Goal: Information Seeking & Learning: Check status

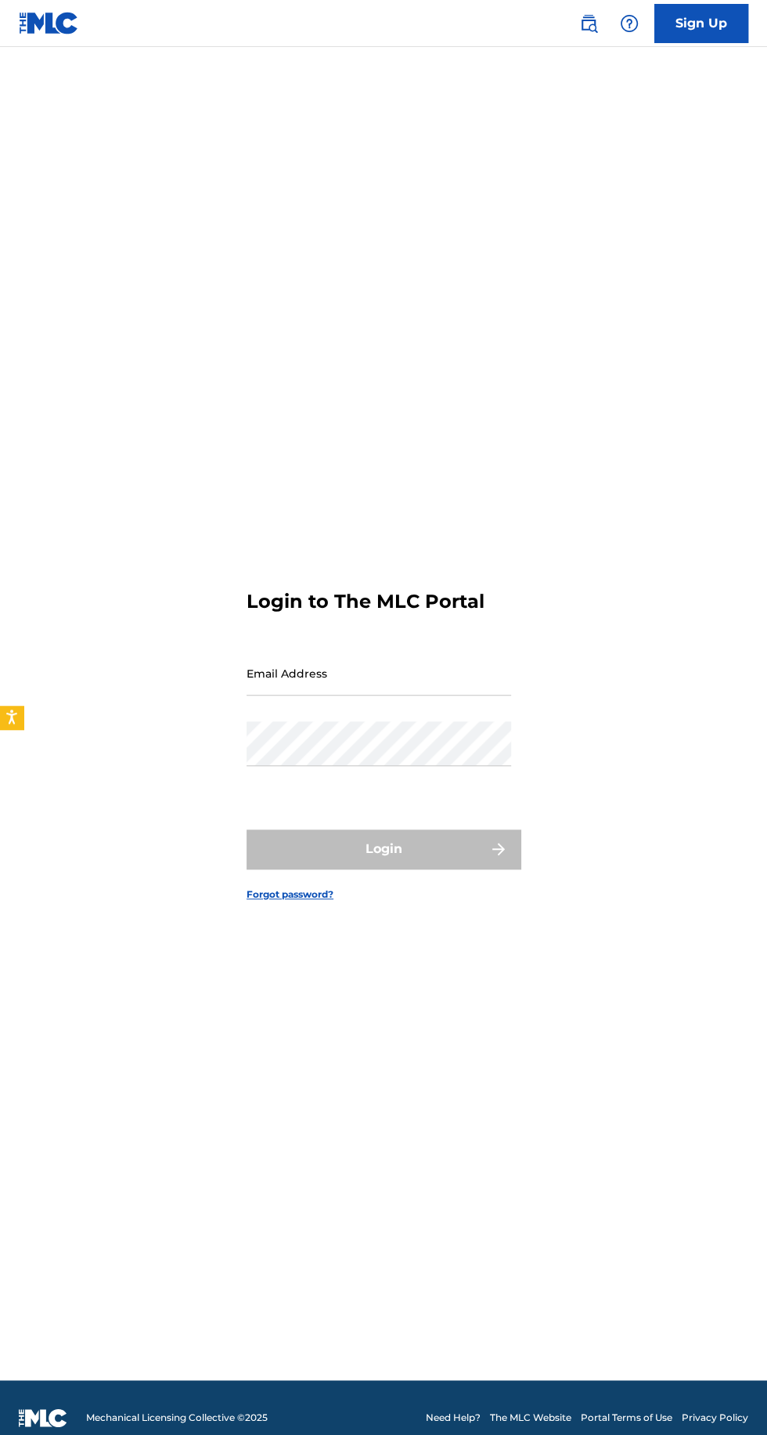
click at [288, 695] on input "Email Address" at bounding box center [379, 673] width 265 height 45
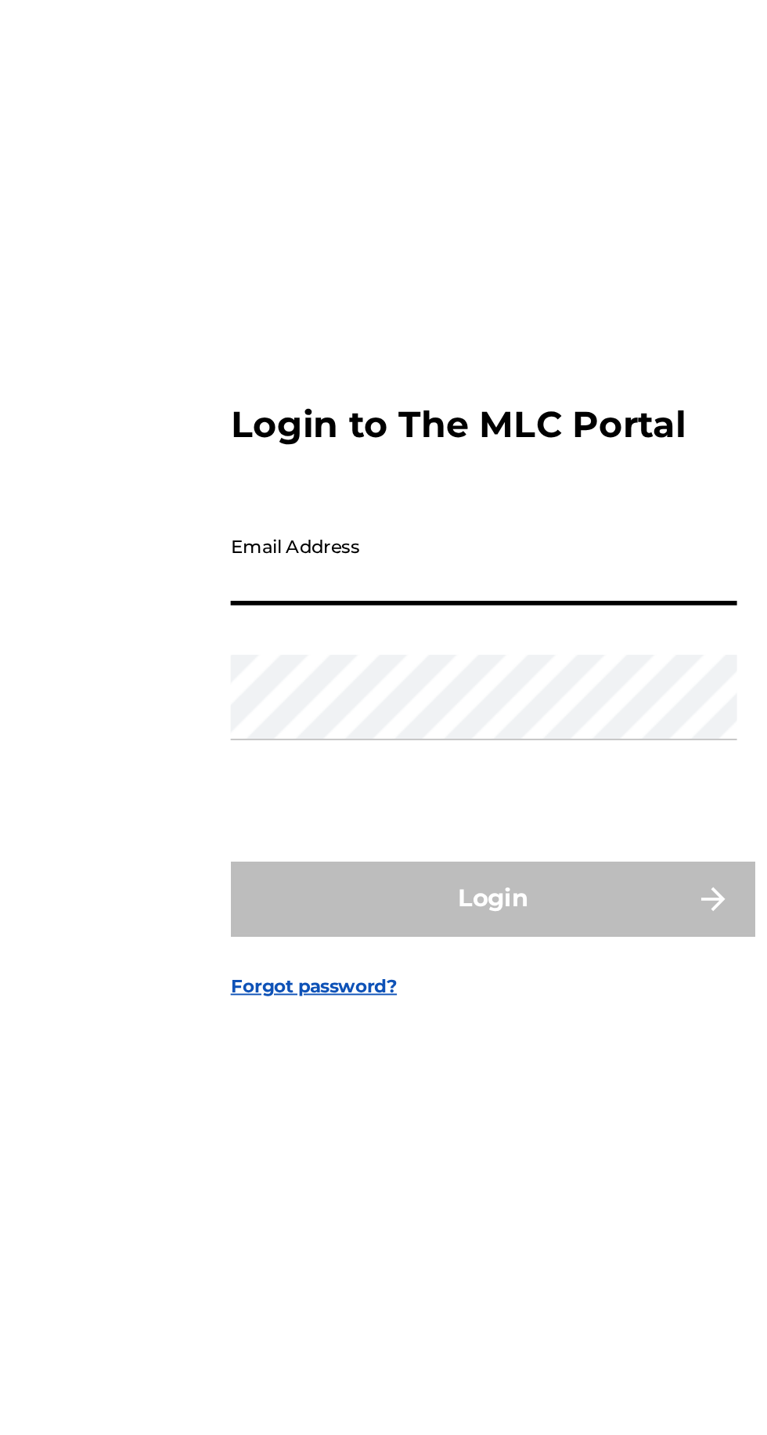
type input "[EMAIL_ADDRESS][DOMAIN_NAME]"
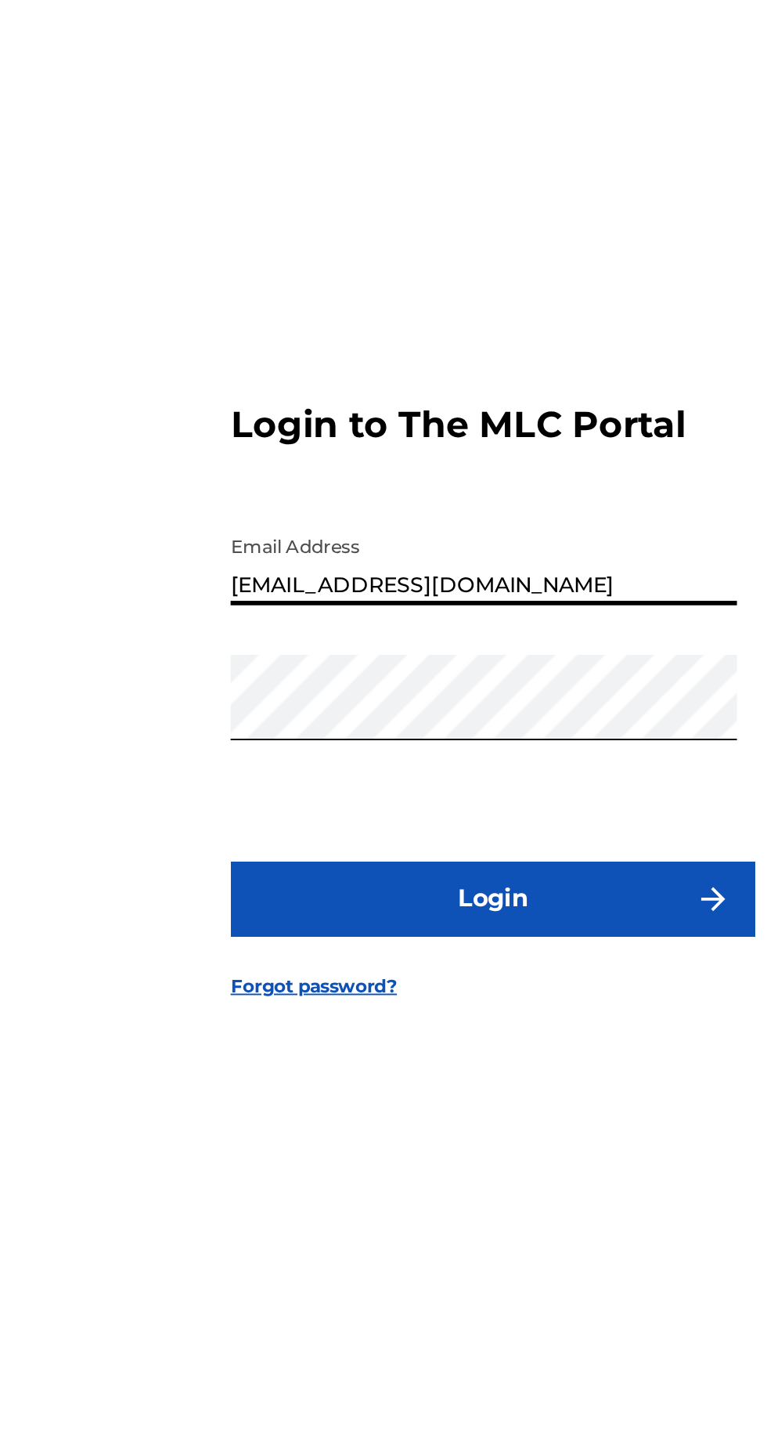
click at [404, 868] on button "Login" at bounding box center [384, 848] width 274 height 39
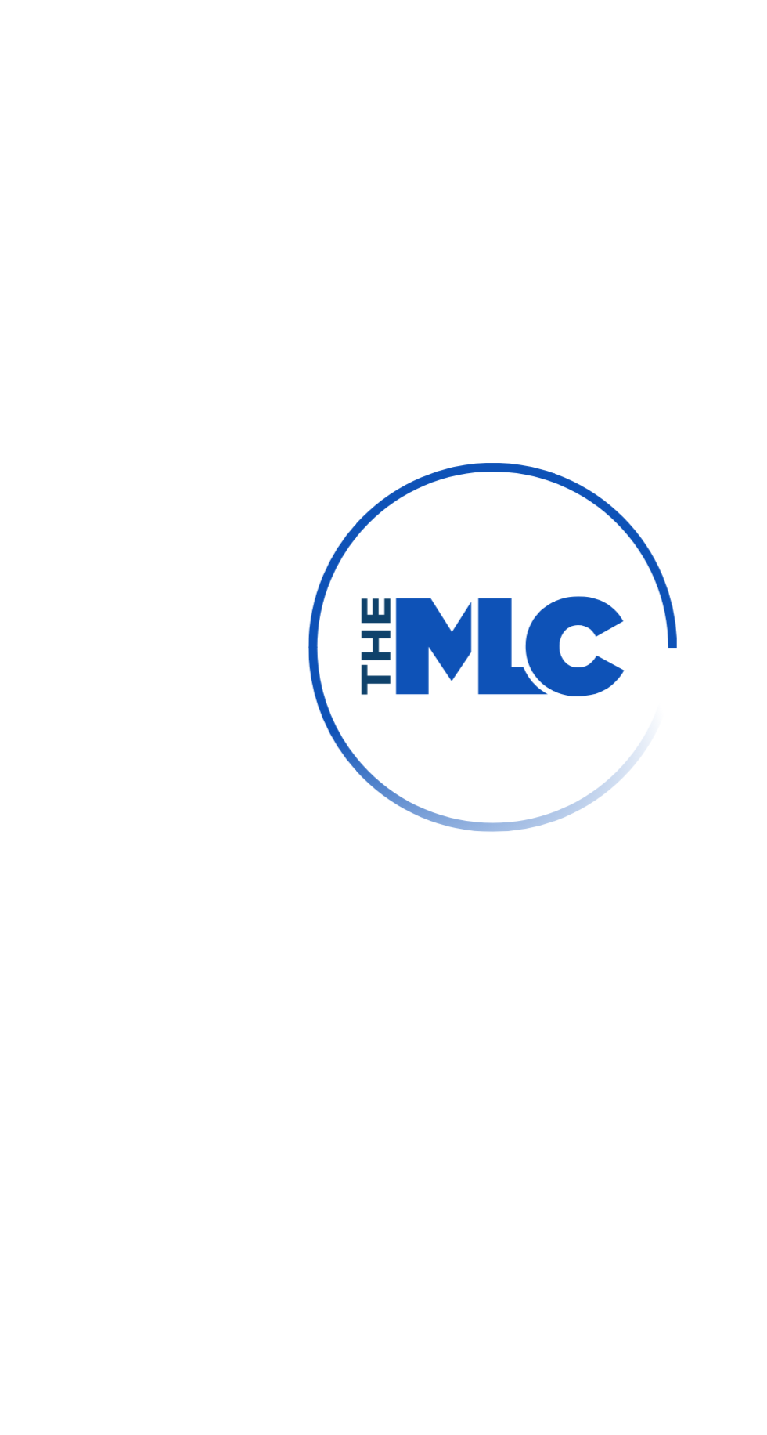
scroll to position [7, 0]
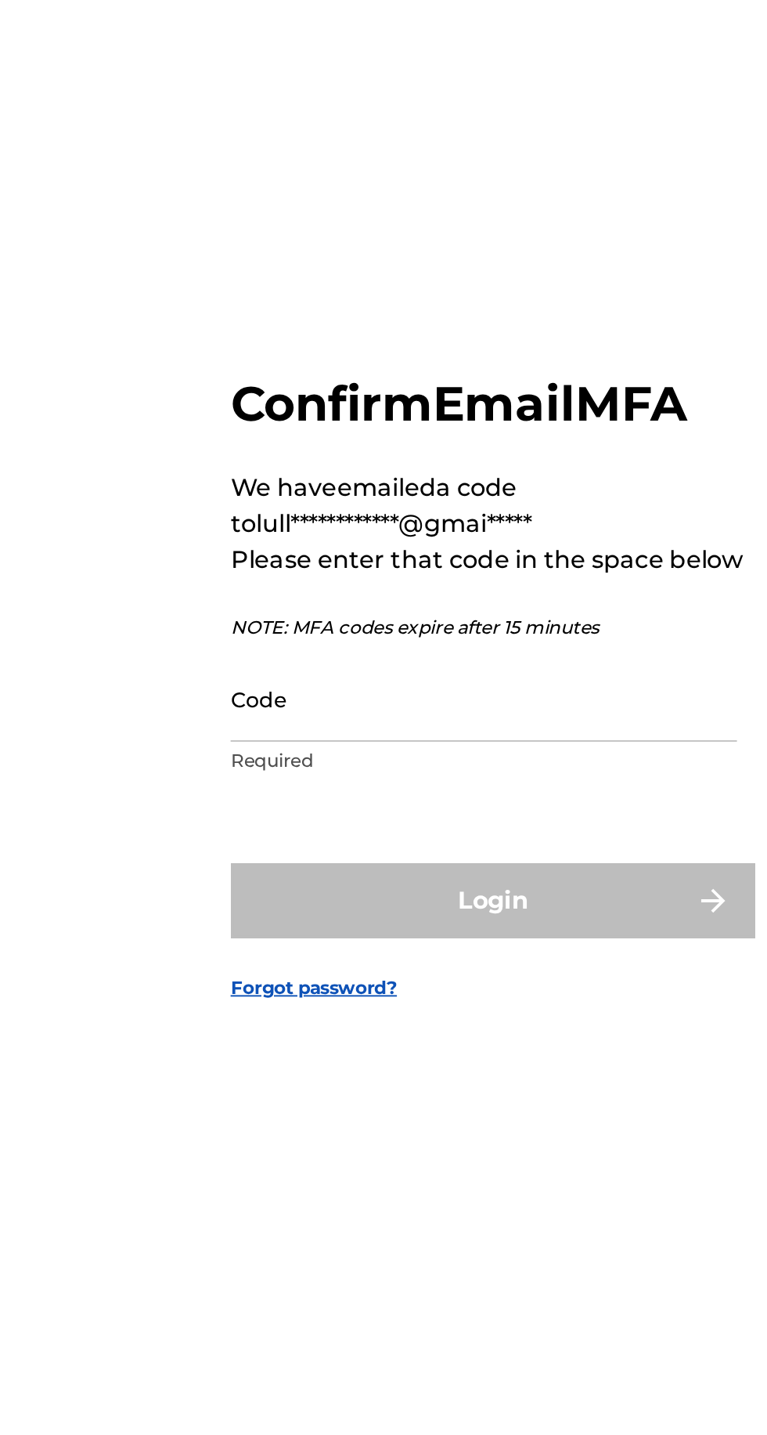
click at [399, 767] on input "Code" at bounding box center [379, 744] width 265 height 45
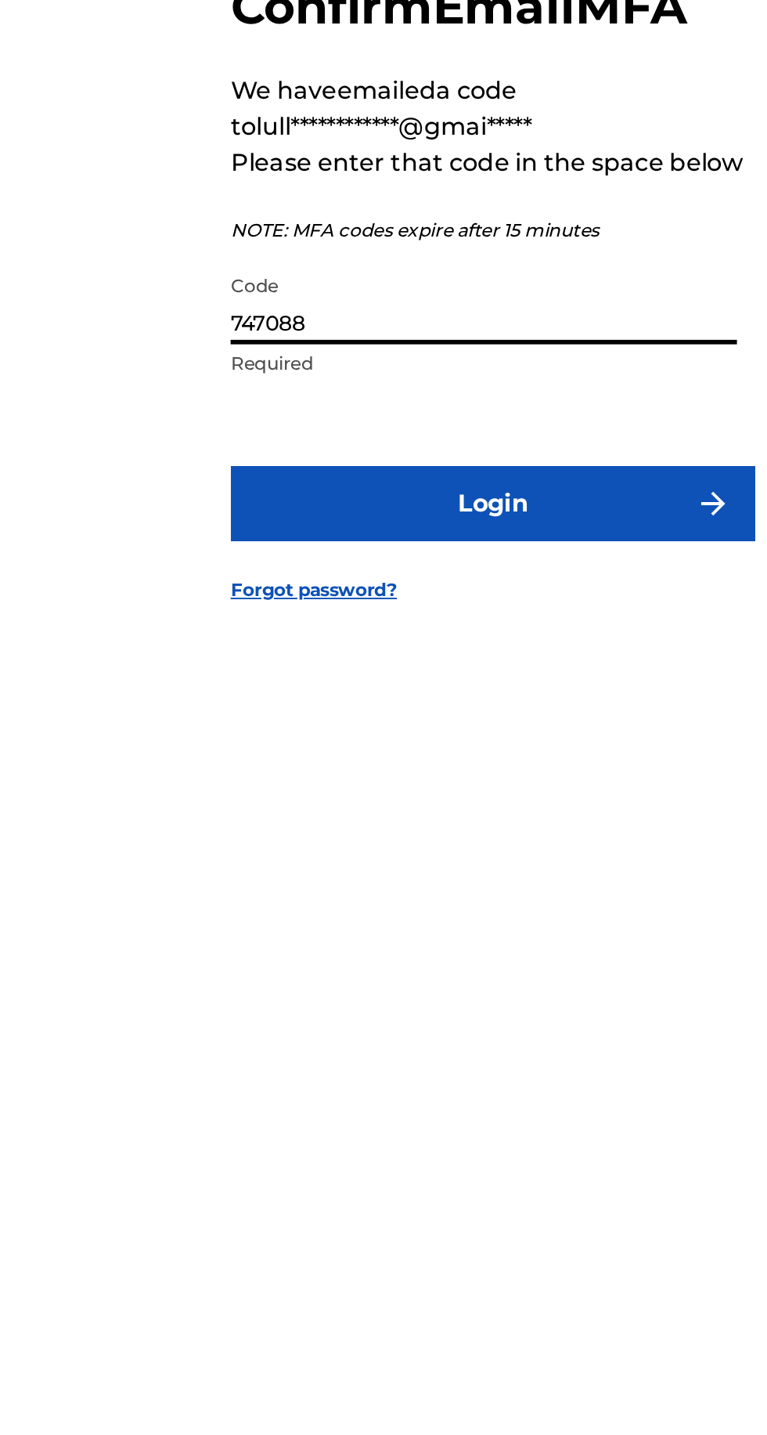
type input "747088"
click at [435, 869] on button "Login" at bounding box center [384, 849] width 274 height 39
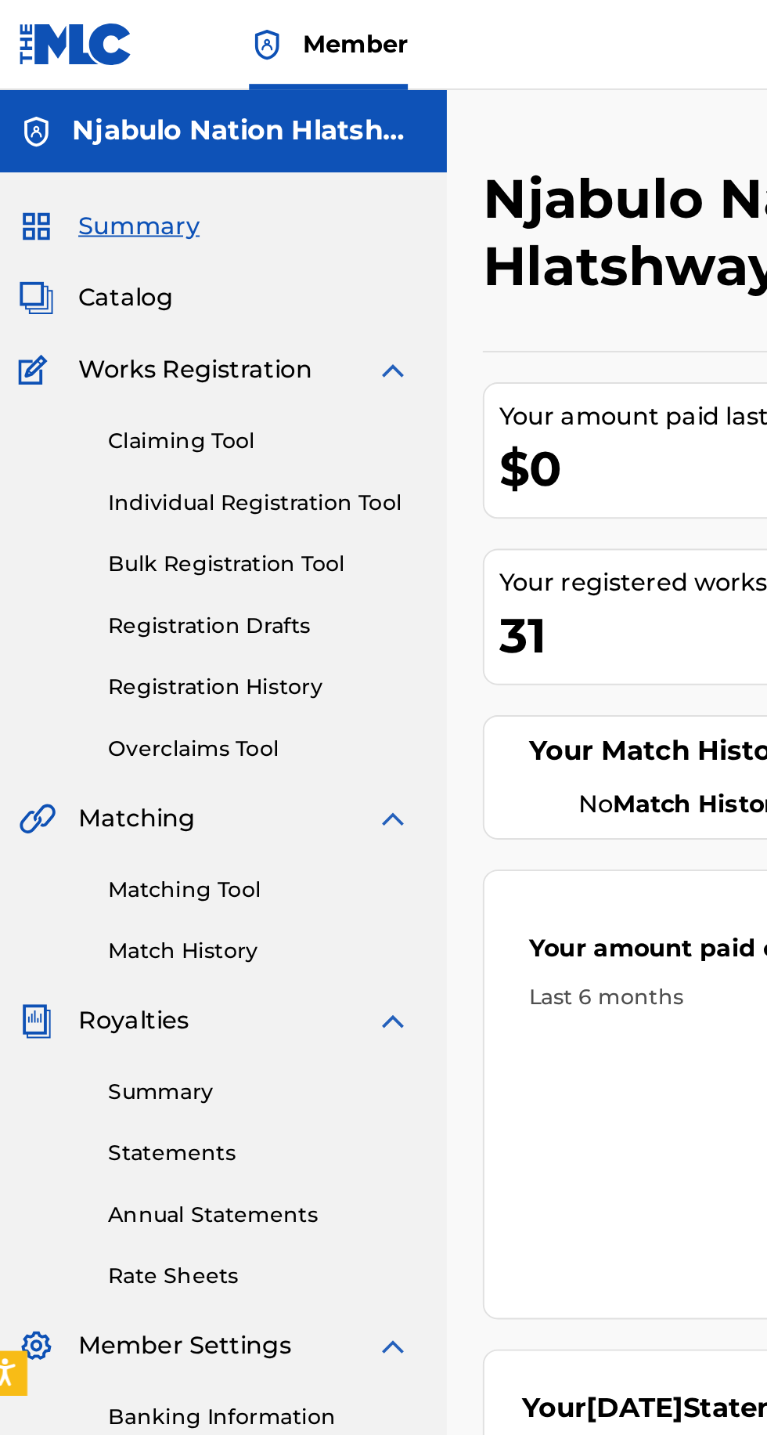
click at [217, 201] on img at bounding box center [214, 193] width 19 height 19
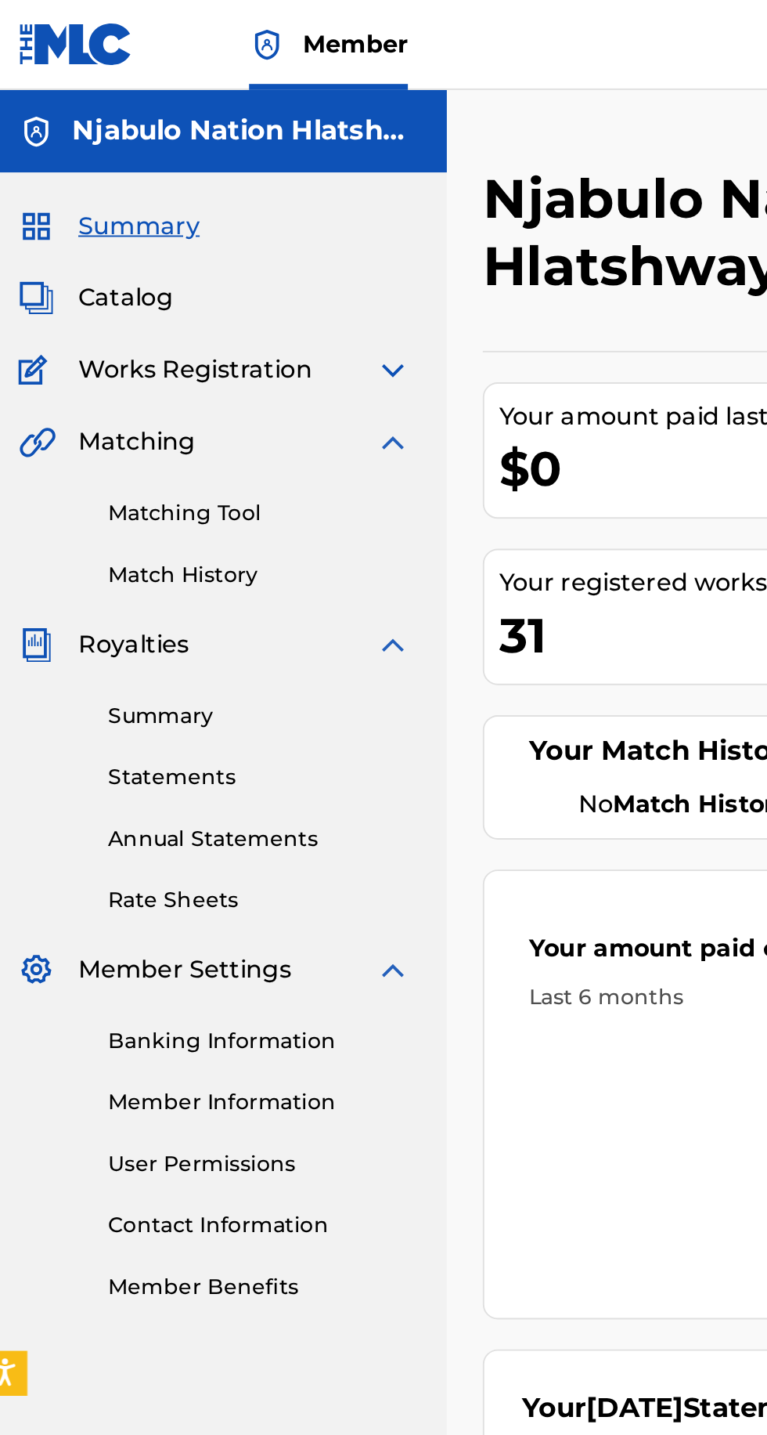
click at [60, 158] on span "Catalog" at bounding box center [74, 155] width 49 height 19
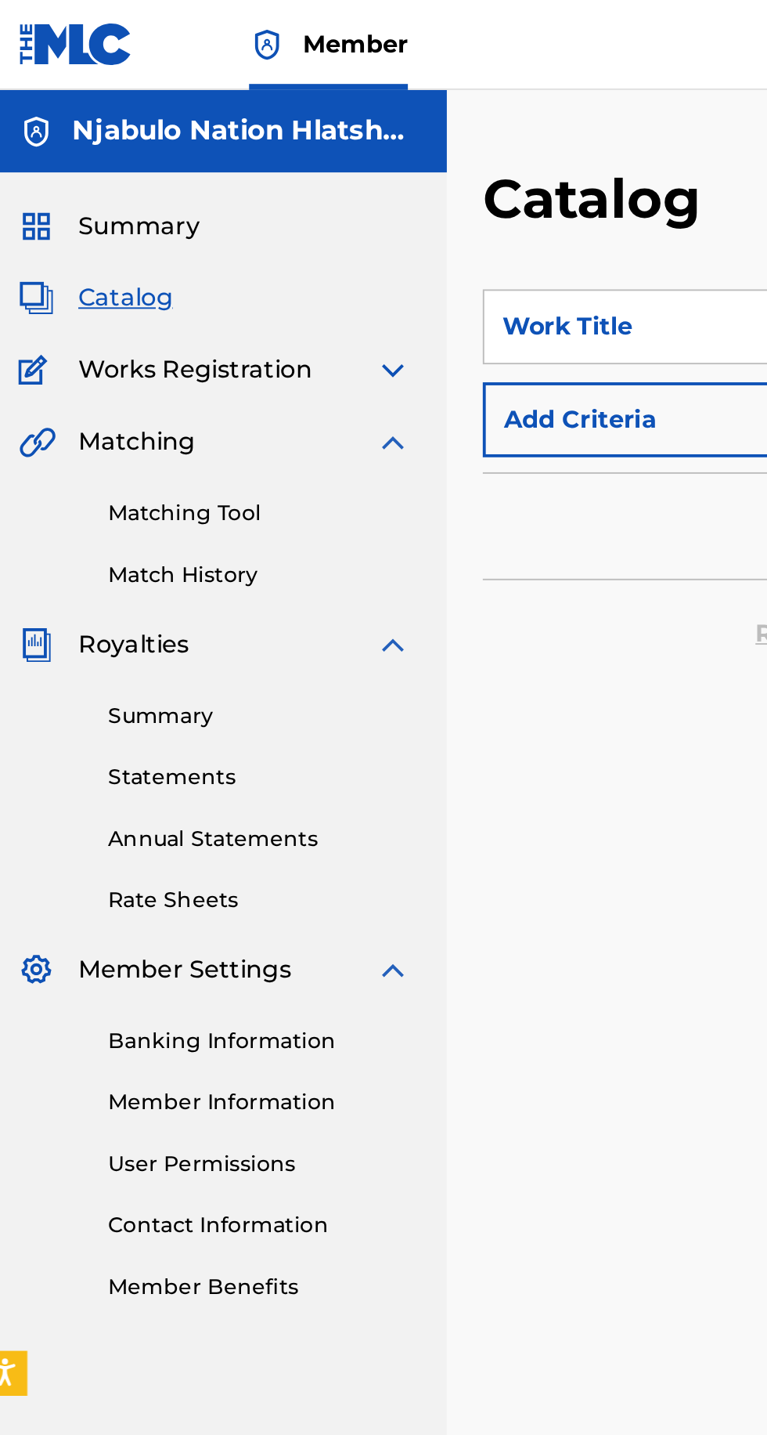
click at [94, 199] on span "Works Registration" at bounding box center [111, 193] width 122 height 19
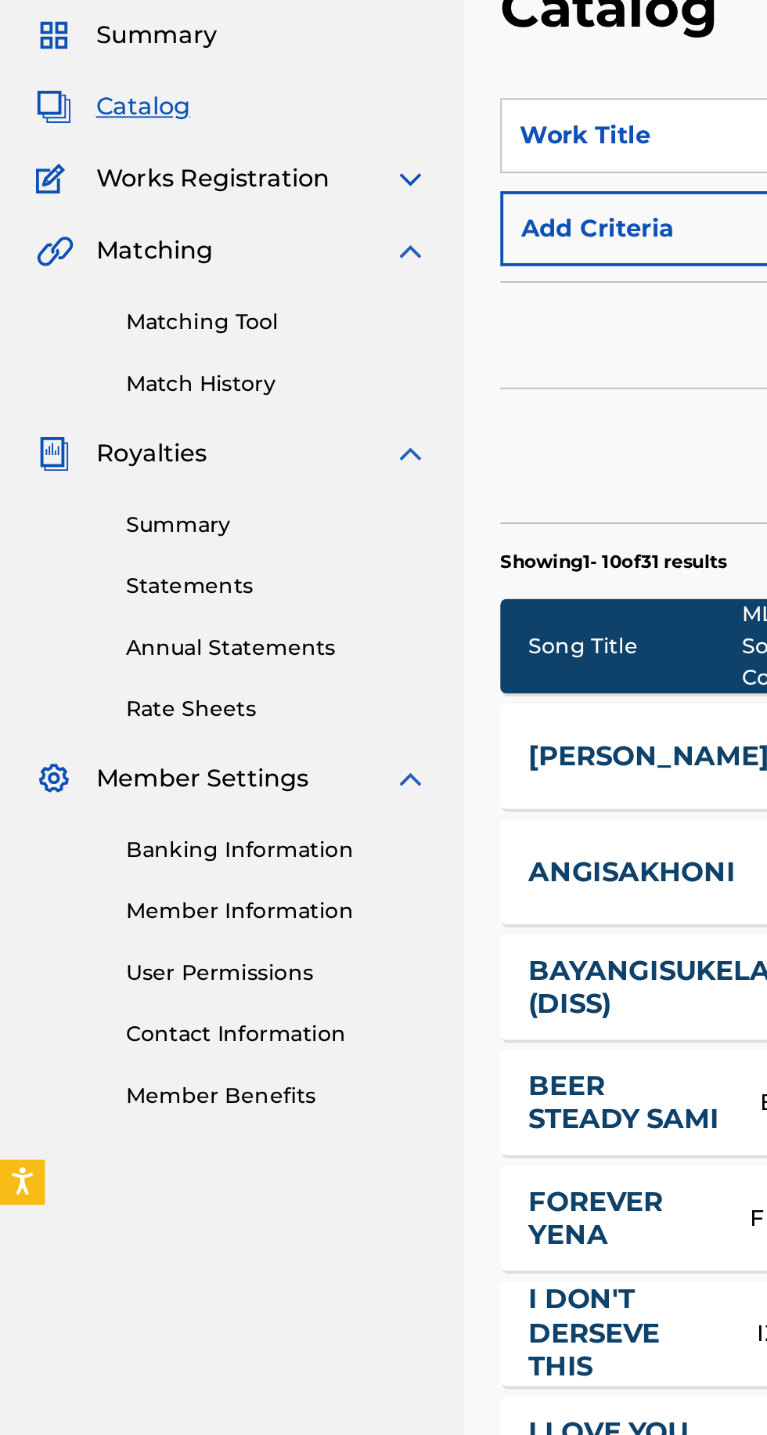
click at [209, 341] on img at bounding box center [214, 336] width 19 height 19
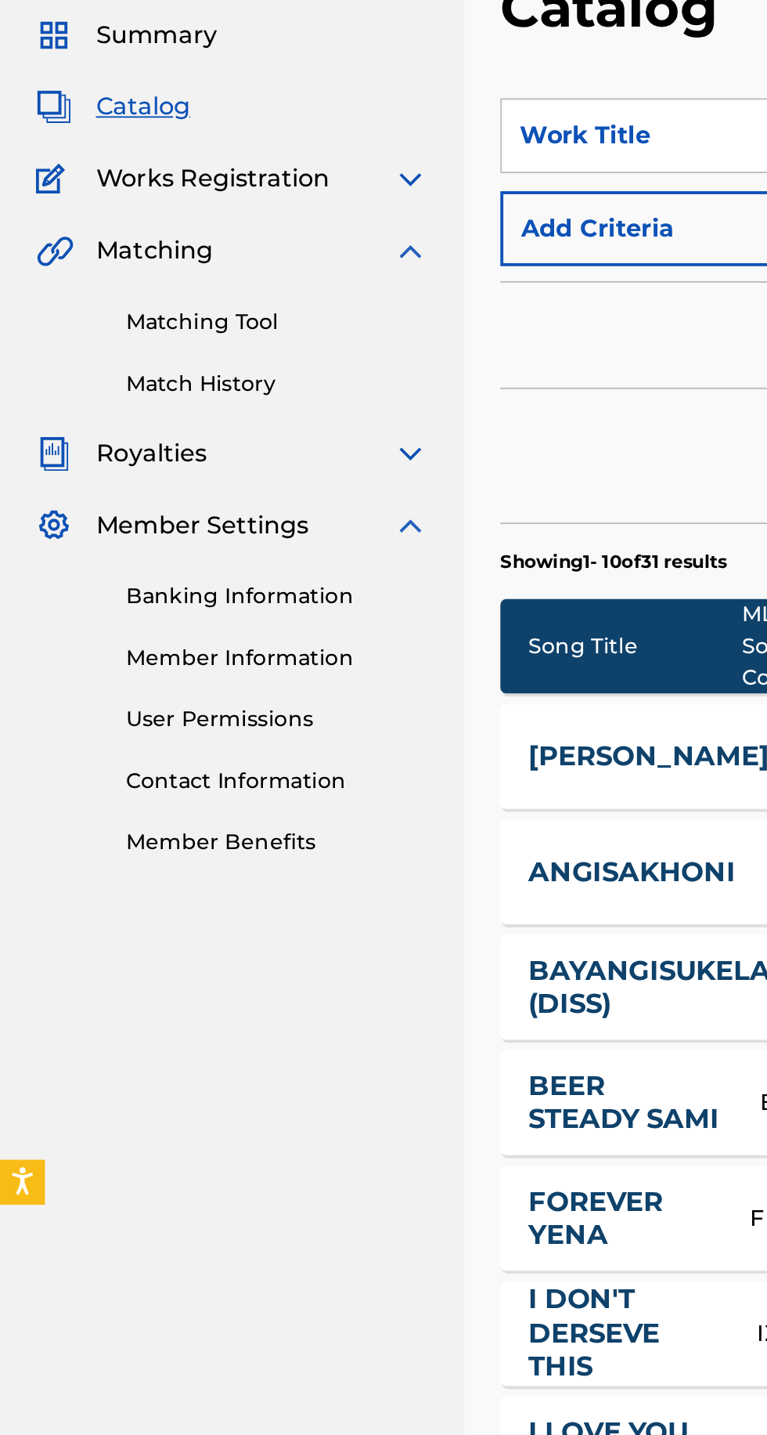
click at [211, 380] on img at bounding box center [214, 374] width 19 height 19
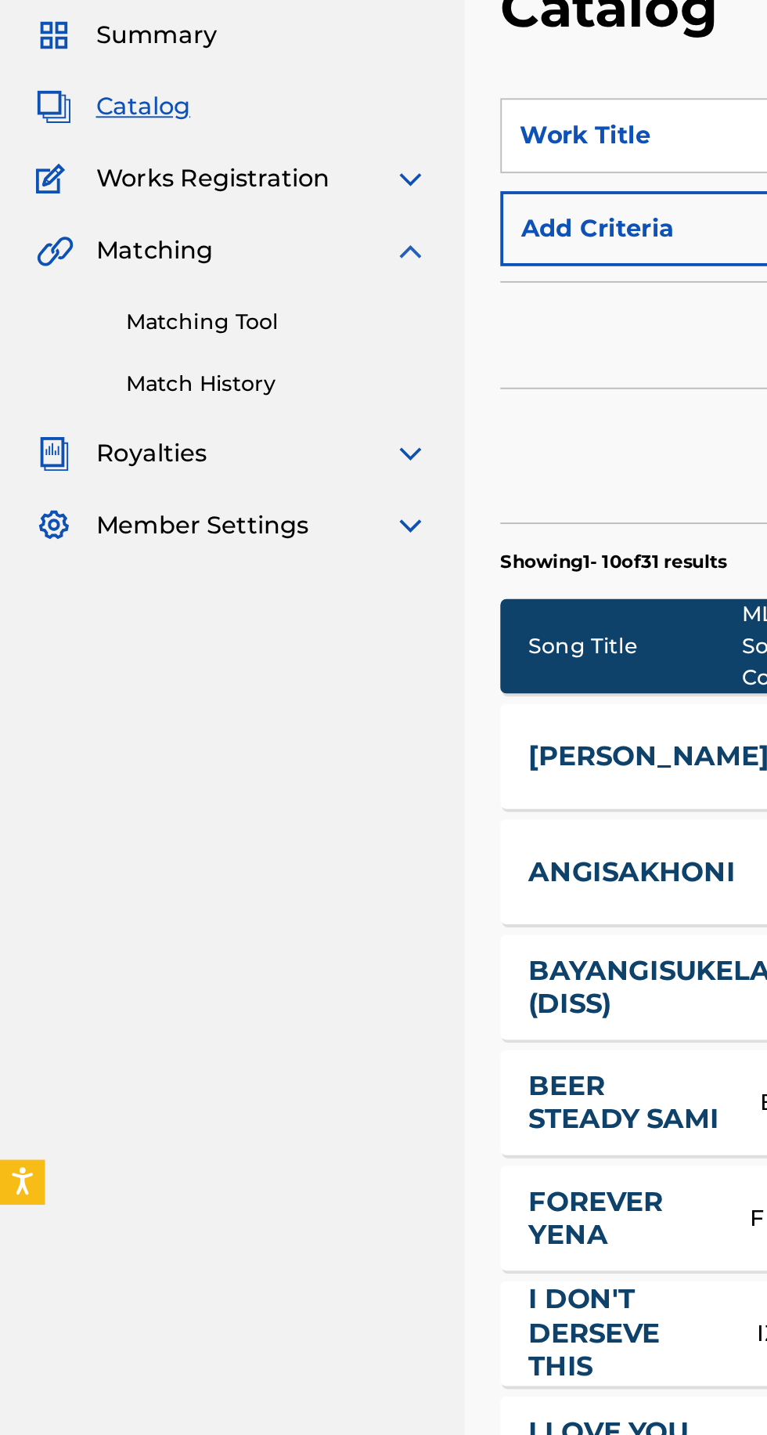
click at [216, 237] on img at bounding box center [214, 231] width 19 height 19
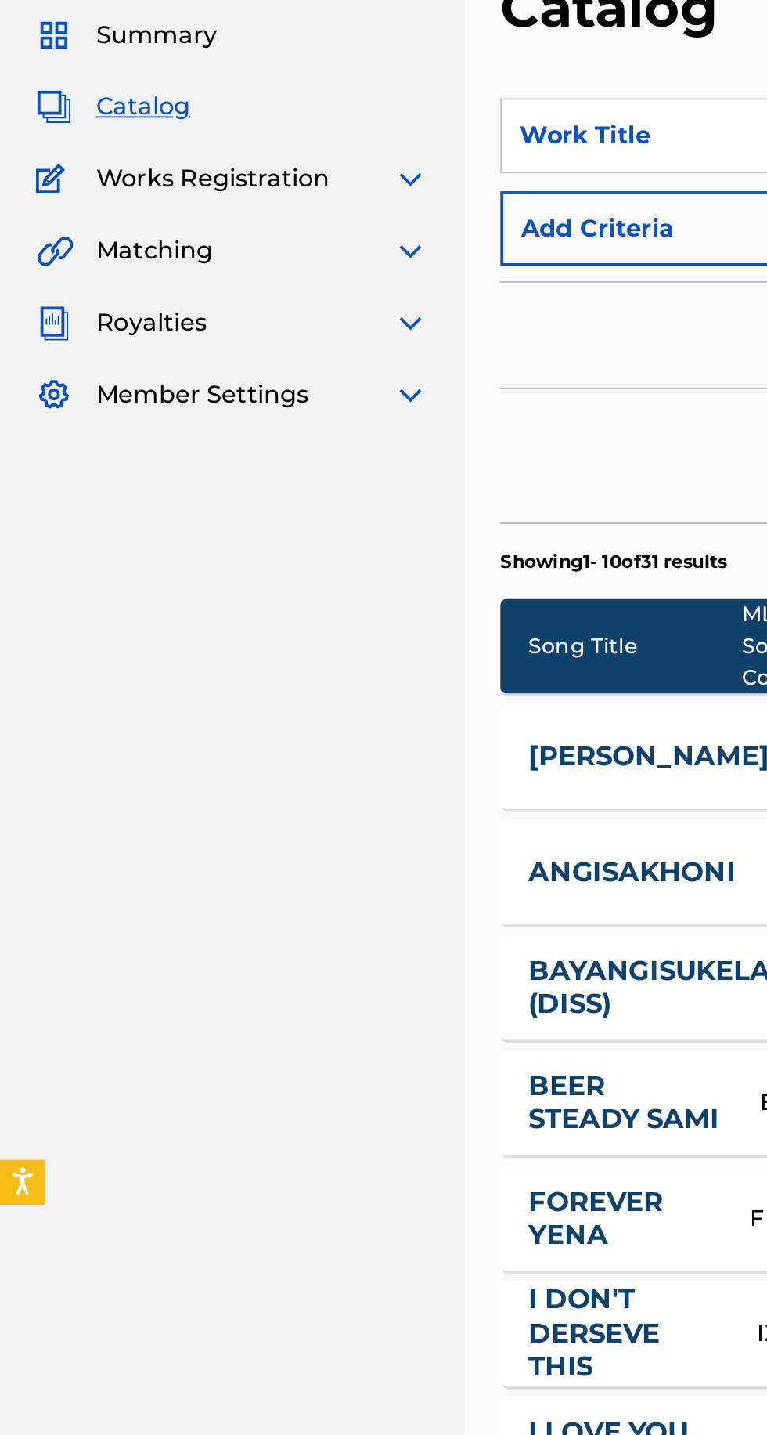
click at [208, 273] on img at bounding box center [214, 268] width 19 height 19
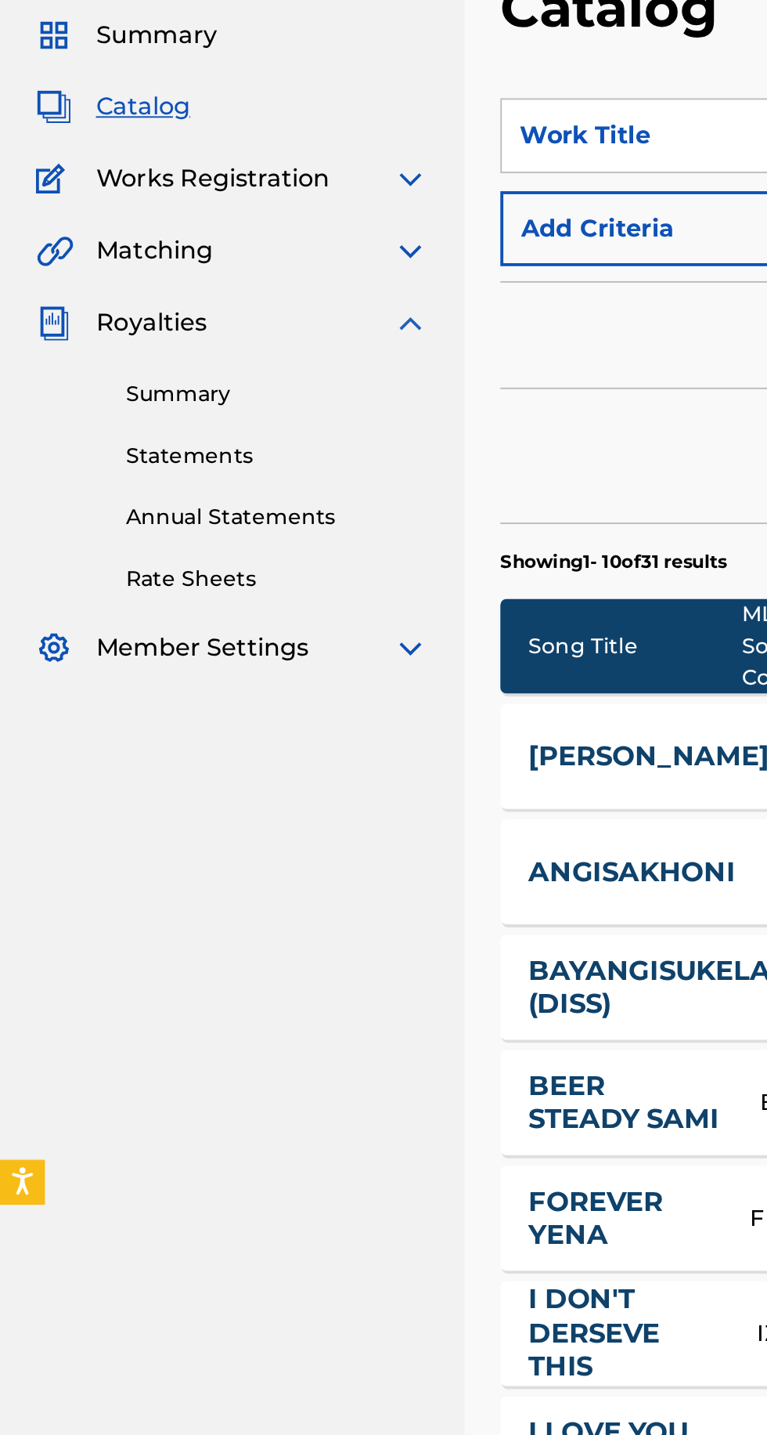
click at [88, 309] on link "Summary" at bounding box center [145, 306] width 158 height 16
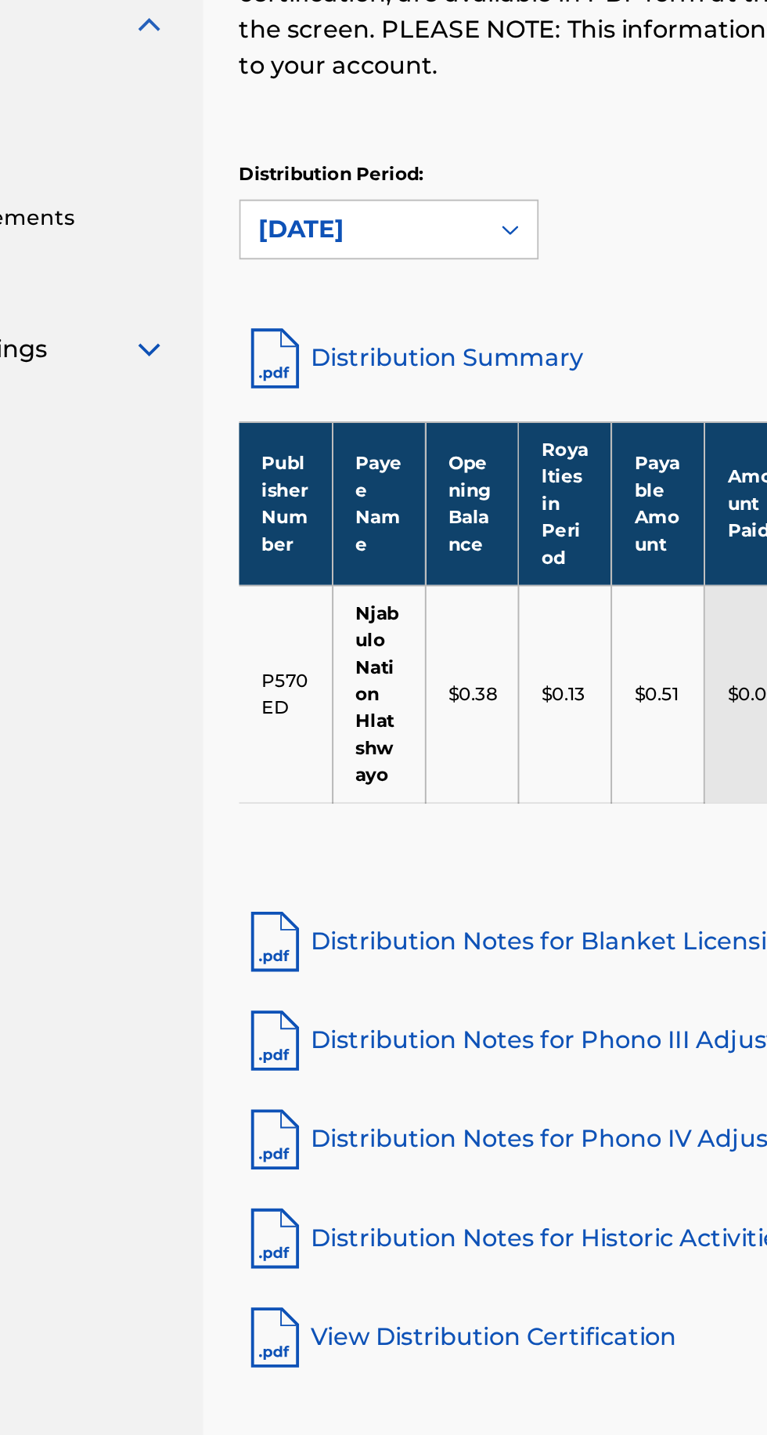
click at [345, 900] on link "Distribution Notes for Historic Activities" at bounding box center [505, 903] width 487 height 38
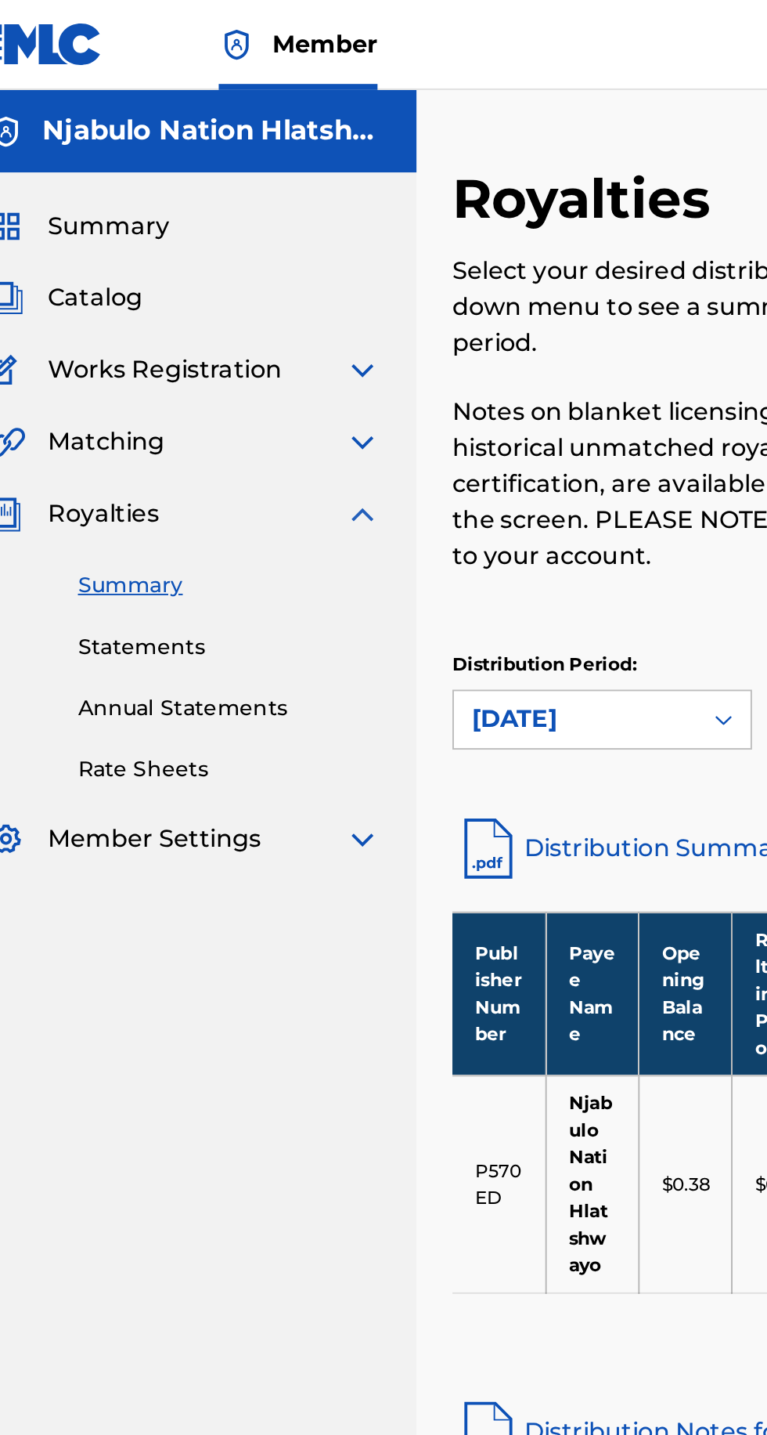
click at [104, 341] on link "Statements" at bounding box center [145, 338] width 158 height 16
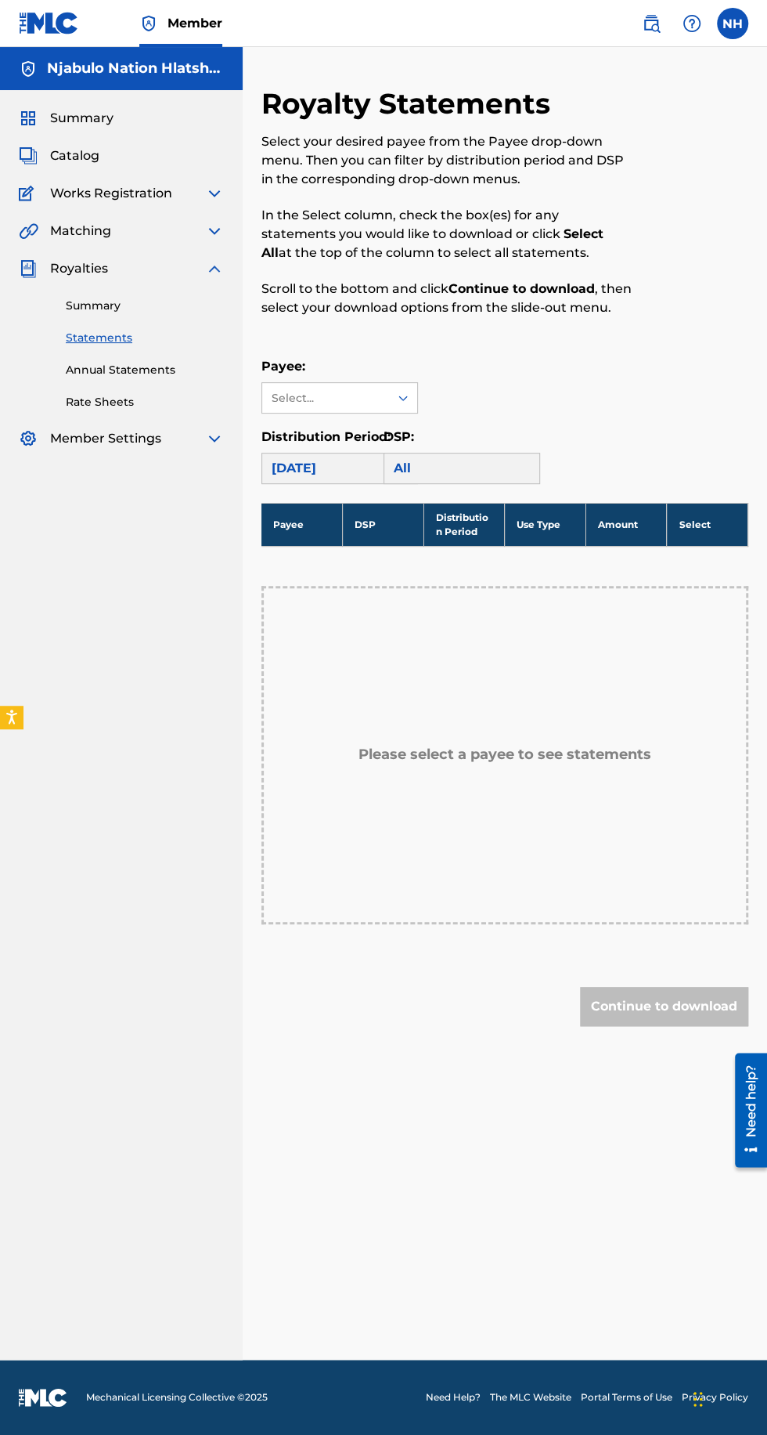
click at [93, 394] on link "Rate Sheets" at bounding box center [145, 402] width 158 height 16
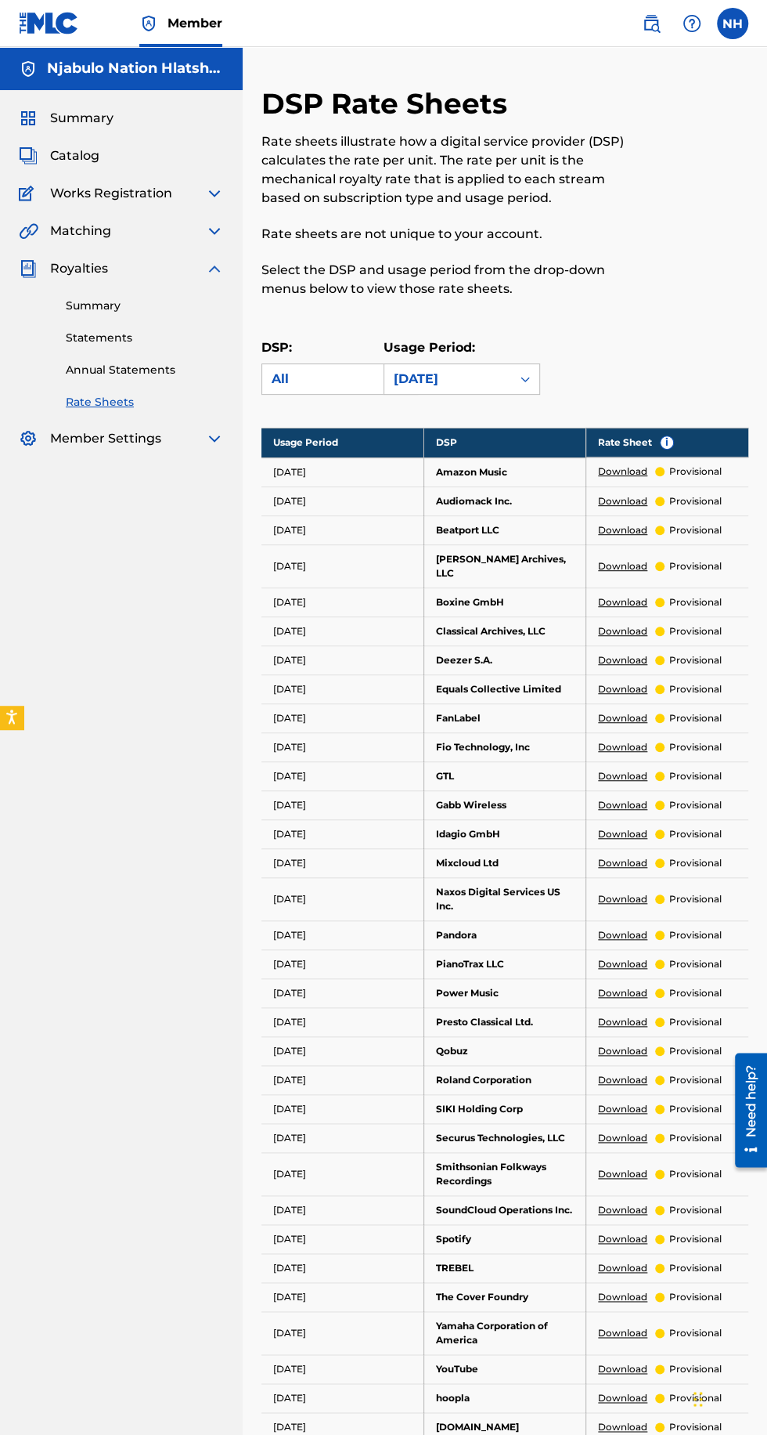
click at [91, 377] on link "Annual Statements" at bounding box center [145, 370] width 158 height 16
